Goal: Obtain resource: Download file/media

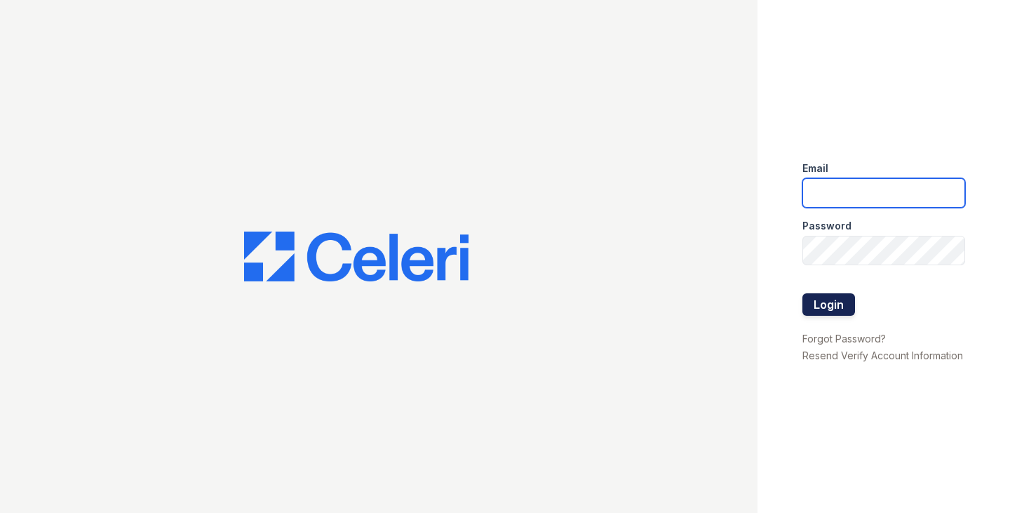
type input "tjackson@samapartments.com"
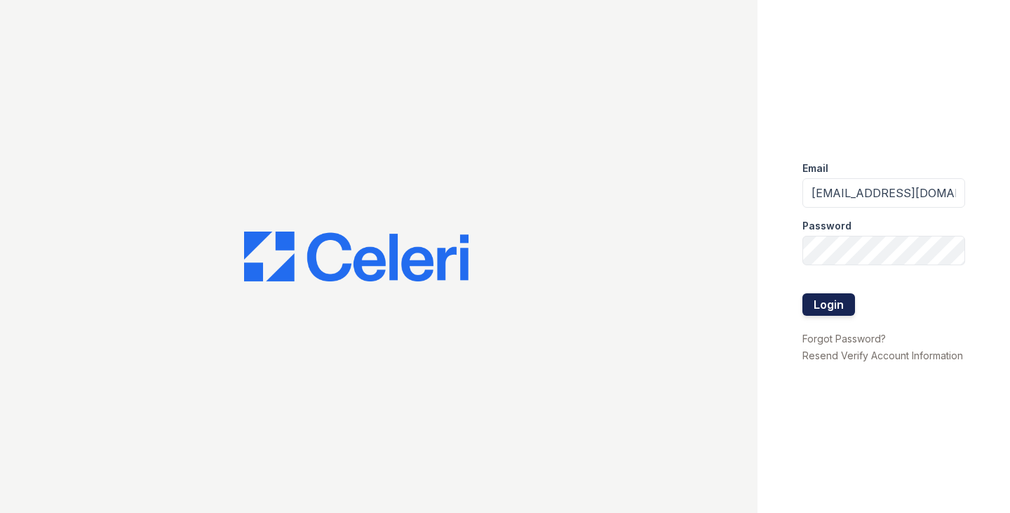
click at [825, 306] on button "Login" at bounding box center [828, 304] width 53 height 22
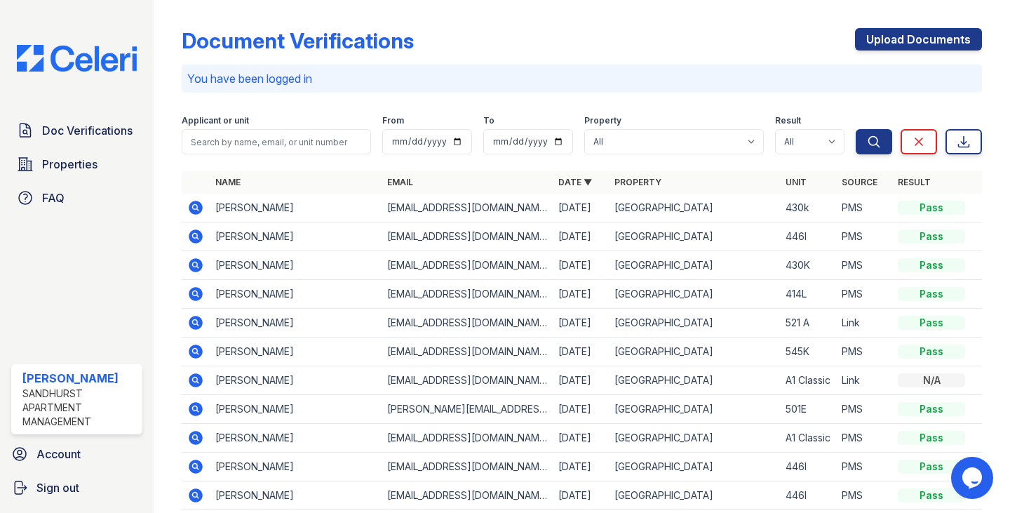
click at [190, 204] on icon at bounding box center [196, 208] width 14 height 14
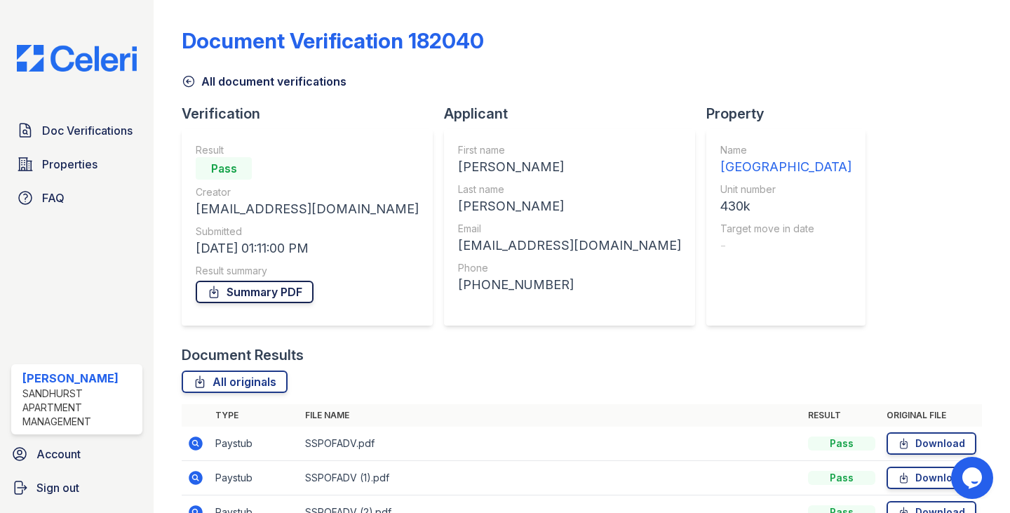
click at [269, 295] on link "Summary PDF" at bounding box center [255, 291] width 118 height 22
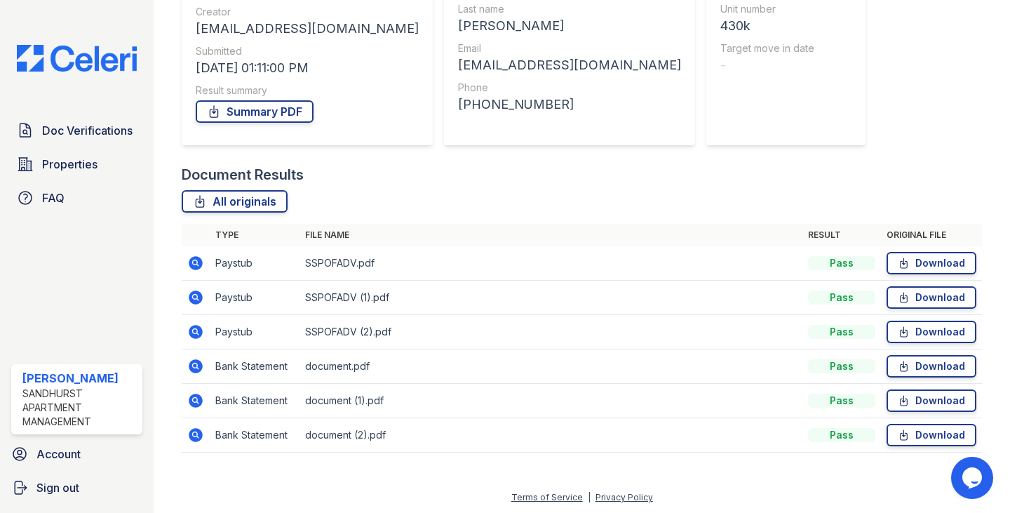
scroll to position [182, 0]
click at [198, 363] on icon at bounding box center [195, 364] width 17 height 17
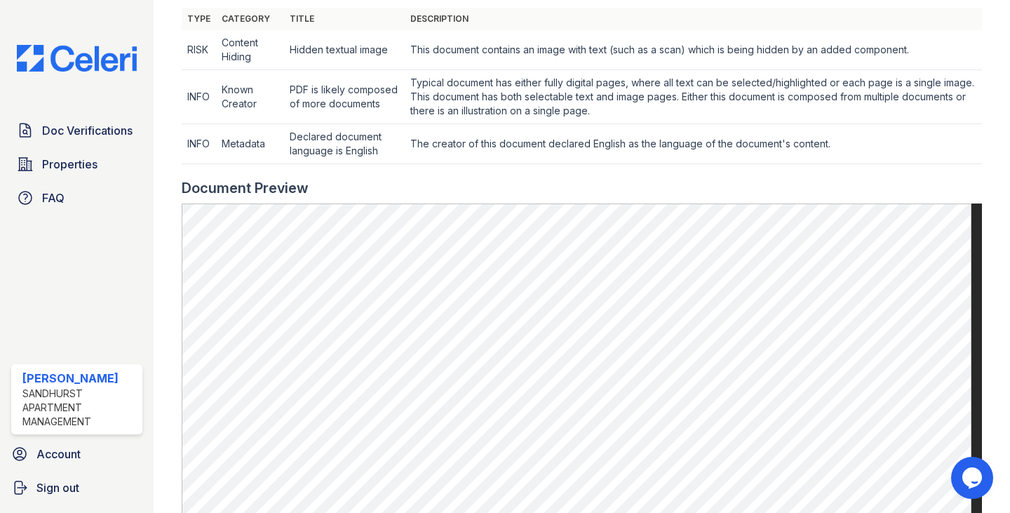
scroll to position [491, 0]
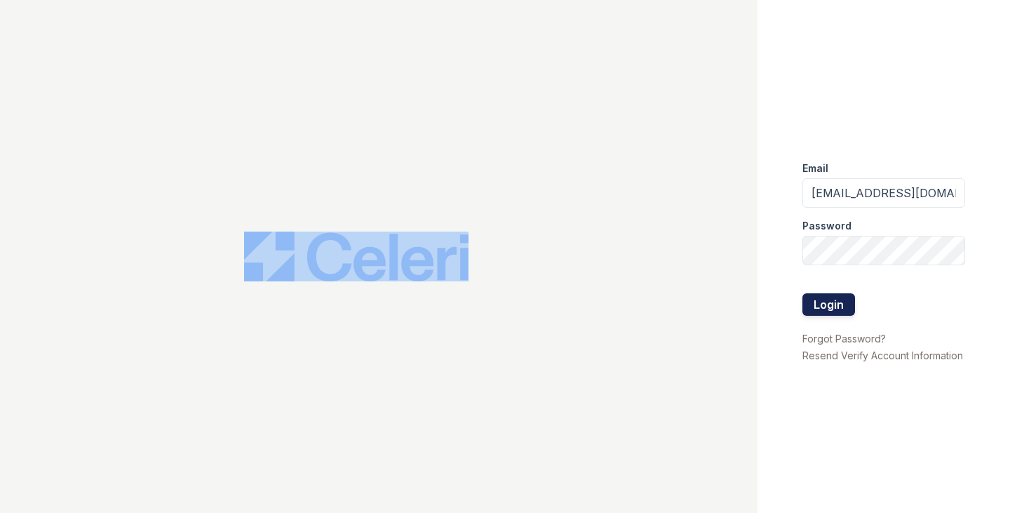
click at [819, 305] on button "Login" at bounding box center [828, 304] width 53 height 22
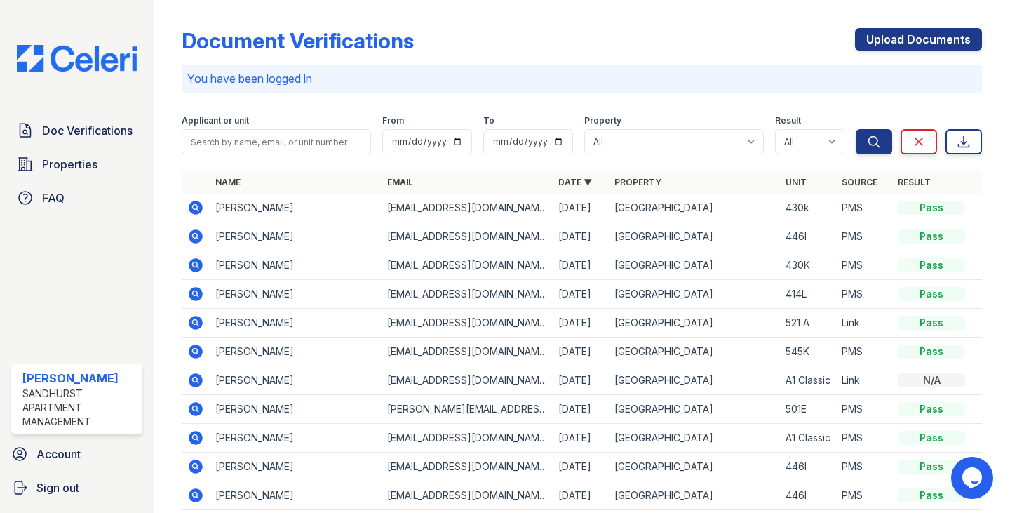
click at [192, 206] on icon at bounding box center [196, 208] width 14 height 14
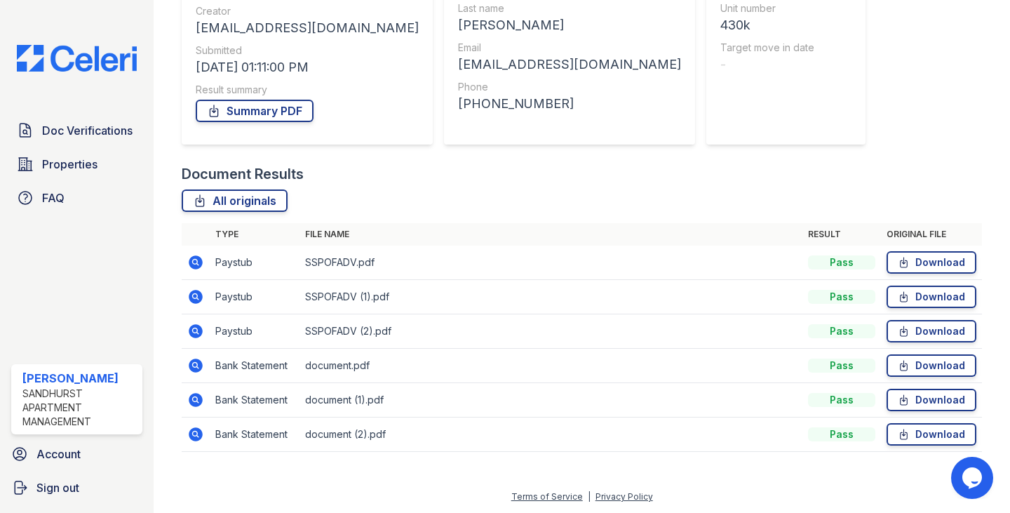
scroll to position [182, 0]
click at [903, 395] on link "Download" at bounding box center [931, 399] width 90 height 22
click at [915, 419] on td "Download" at bounding box center [931, 434] width 101 height 34
click at [912, 431] on link "Download" at bounding box center [931, 433] width 90 height 22
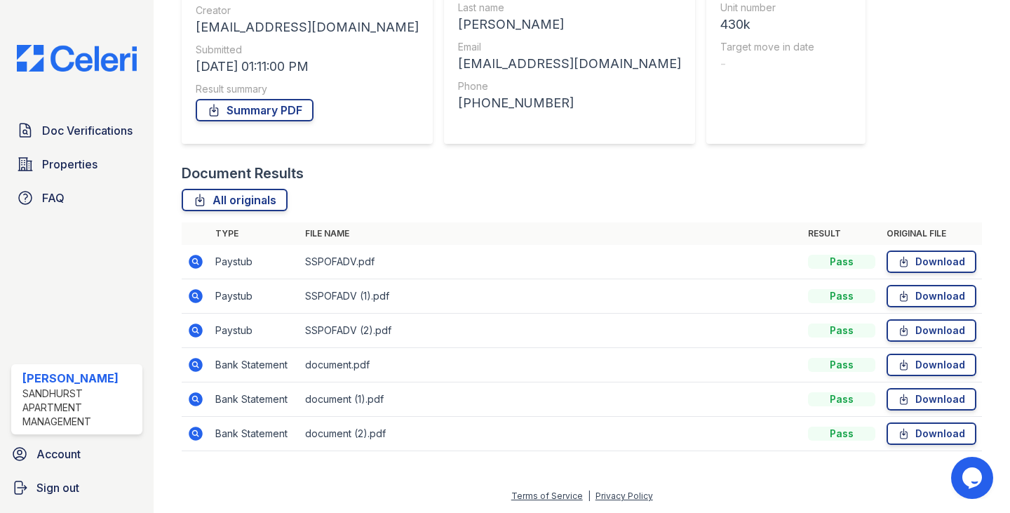
drag, startPoint x: 783, startPoint y: 450, endPoint x: 784, endPoint y: 440, distance: 10.6
click at [784, 440] on div "Type File name Result Original file Paystub SSPOFADV.pdf Pass Download Paystub …" at bounding box center [582, 343] width 800 height 243
